Goal: Information Seeking & Learning: Learn about a topic

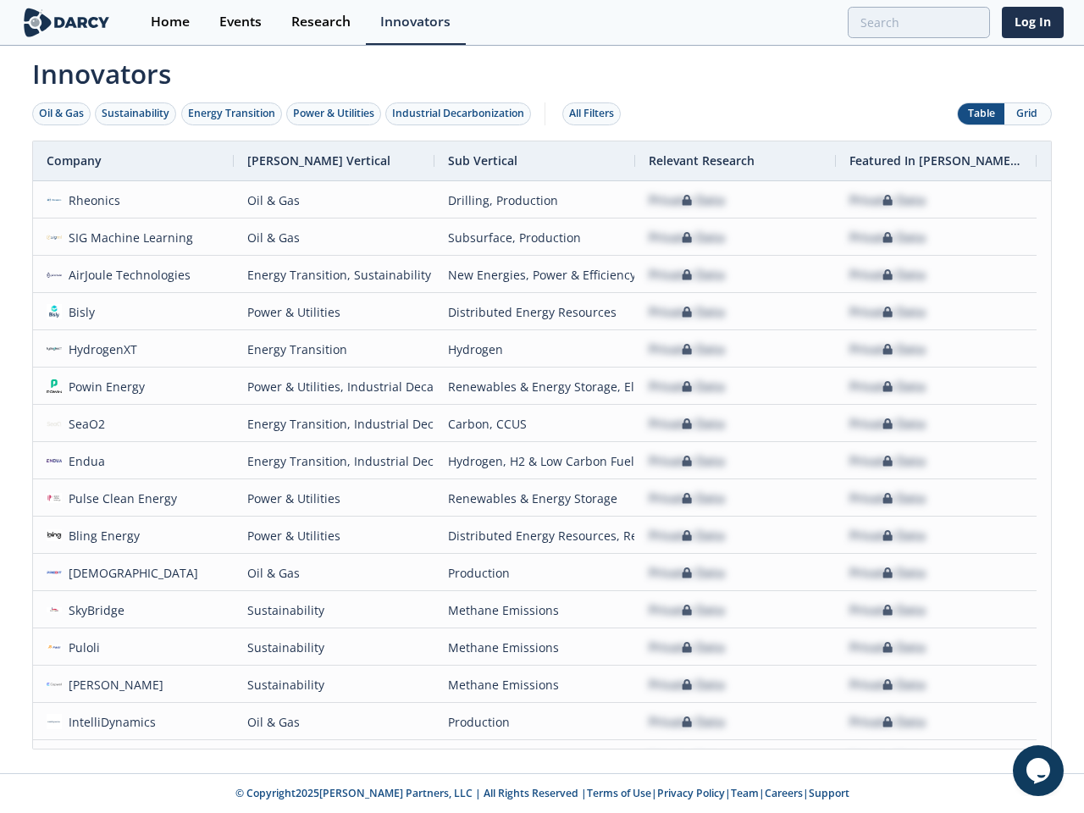
click at [62, 113] on div "Oil & Gas" at bounding box center [61, 113] width 45 height 15
click at [136, 113] on div "Sustainability" at bounding box center [136, 113] width 68 height 15
click at [232, 113] on div "Energy Transition" at bounding box center [231, 113] width 87 height 15
click at [335, 113] on div "Power & Utilities" at bounding box center [333, 113] width 81 height 15
click at [461, 113] on div "Industrial Decarbonization" at bounding box center [458, 113] width 132 height 15
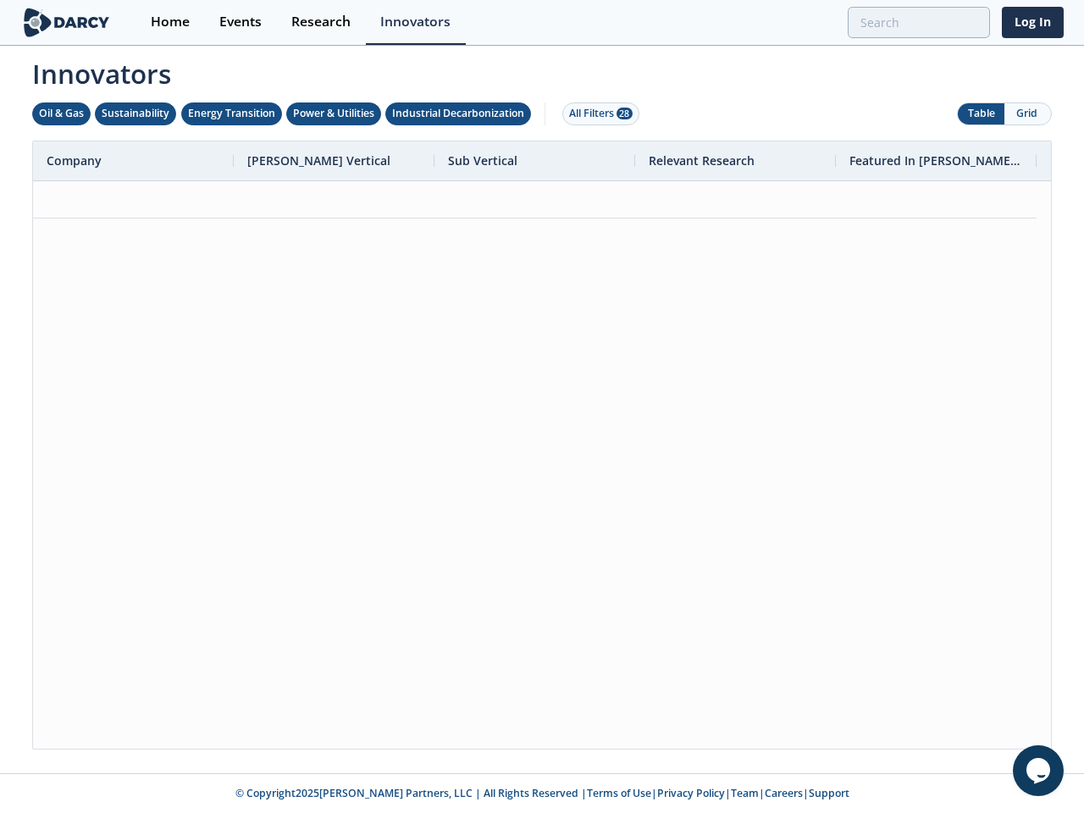
click at [596, 113] on div "All Filters 28" at bounding box center [601, 113] width 64 height 15
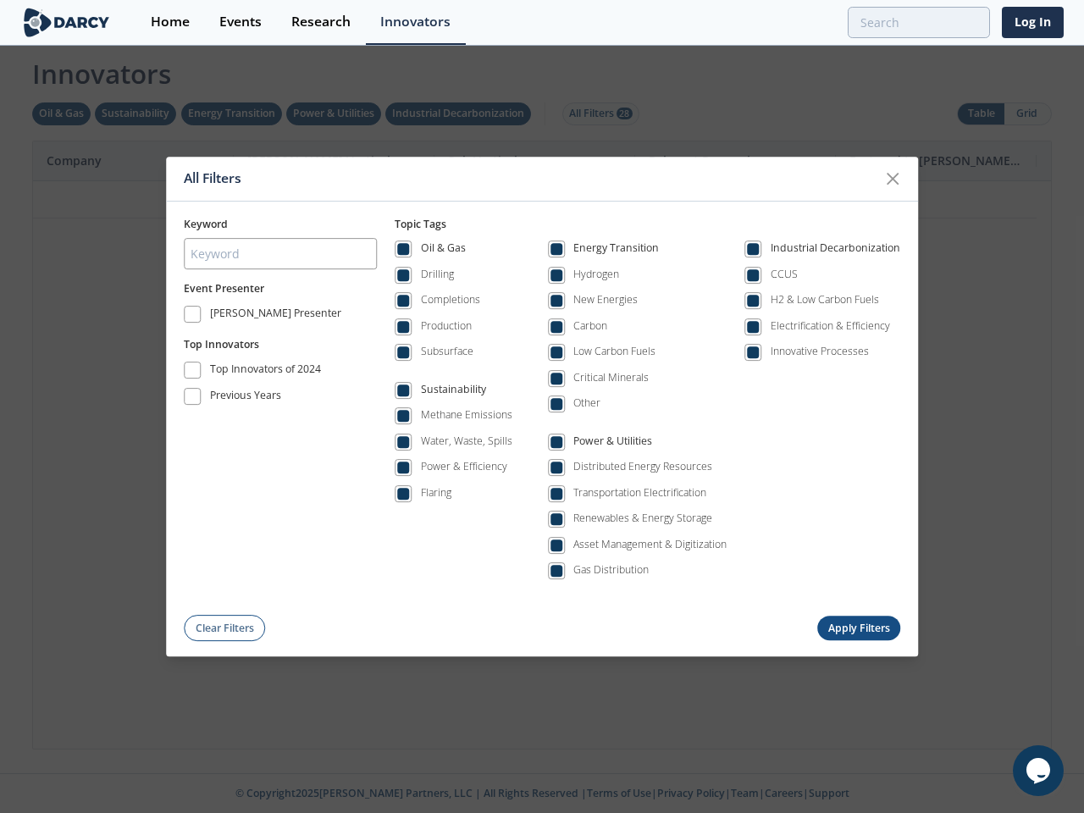
click at [980, 113] on div "All Filters Keyword Event Presenter [PERSON_NAME] Presenter Top Innovators Top …" at bounding box center [542, 406] width 1084 height 813
